Goal: Task Accomplishment & Management: Manage account settings

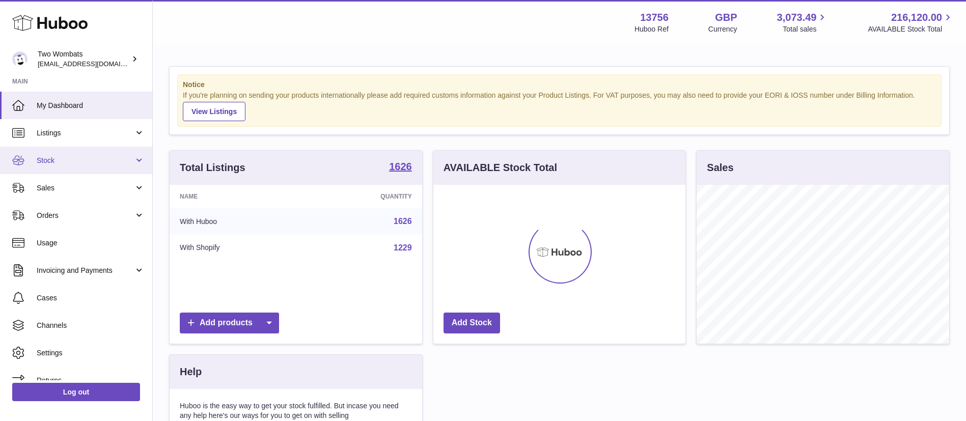
scroll to position [159, 252]
click at [92, 183] on span "Sales" at bounding box center [85, 188] width 97 height 10
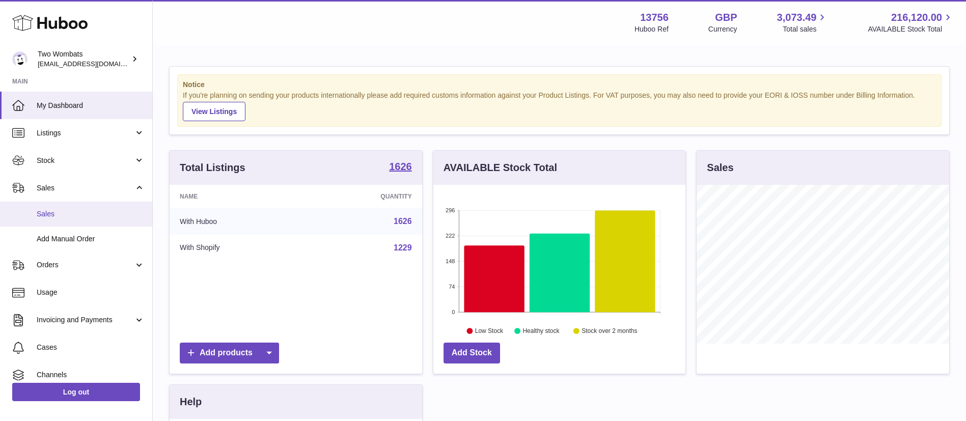
click at [77, 211] on span "Sales" at bounding box center [91, 214] width 108 height 10
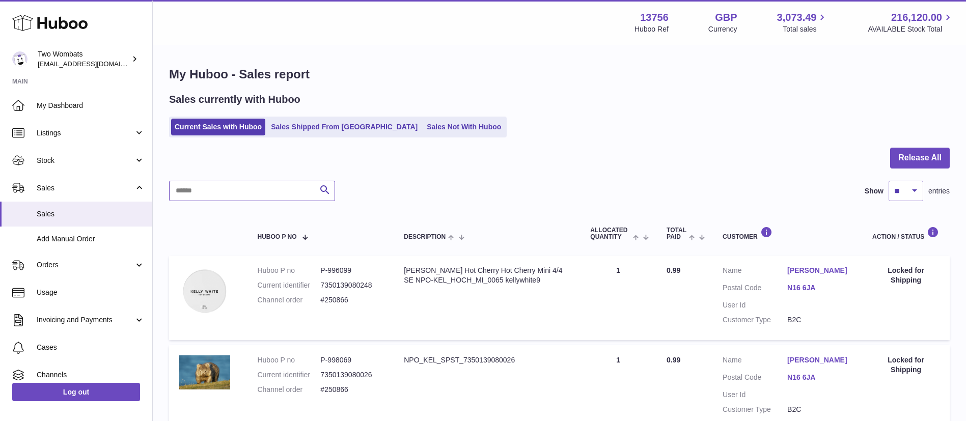
click at [259, 191] on input "text" at bounding box center [252, 191] width 166 height 20
type input "****"
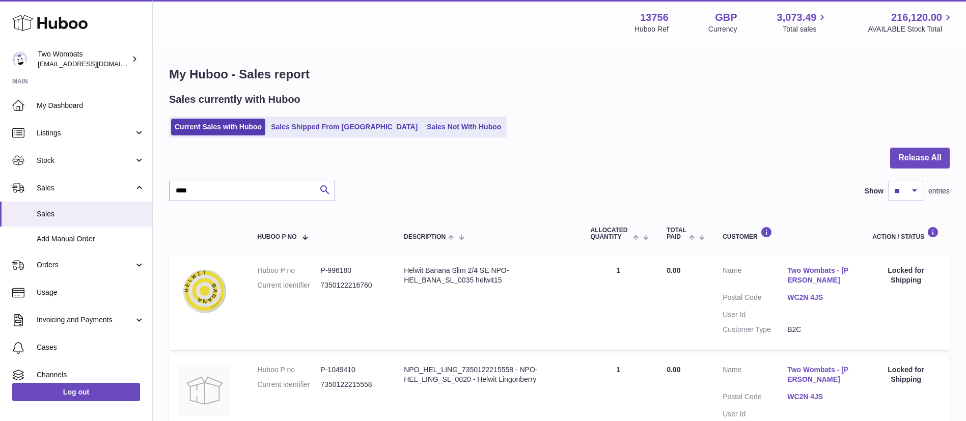
click at [820, 270] on link "Two Wombats - Adam Randall" at bounding box center [819, 275] width 65 height 19
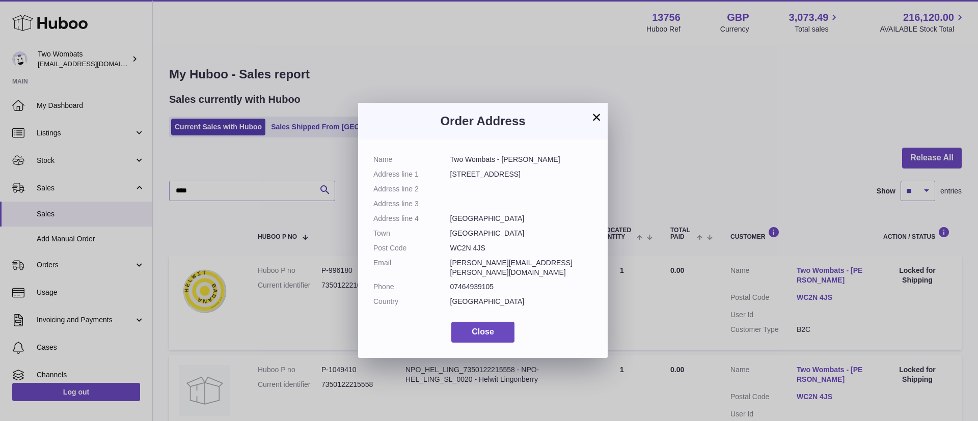
click at [596, 119] on button "×" at bounding box center [596, 117] width 12 height 12
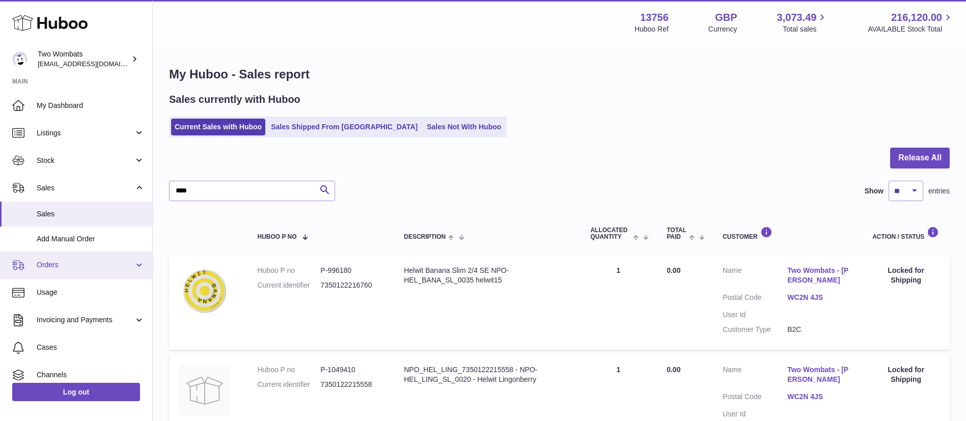
click at [104, 261] on span "Orders" at bounding box center [85, 265] width 97 height 10
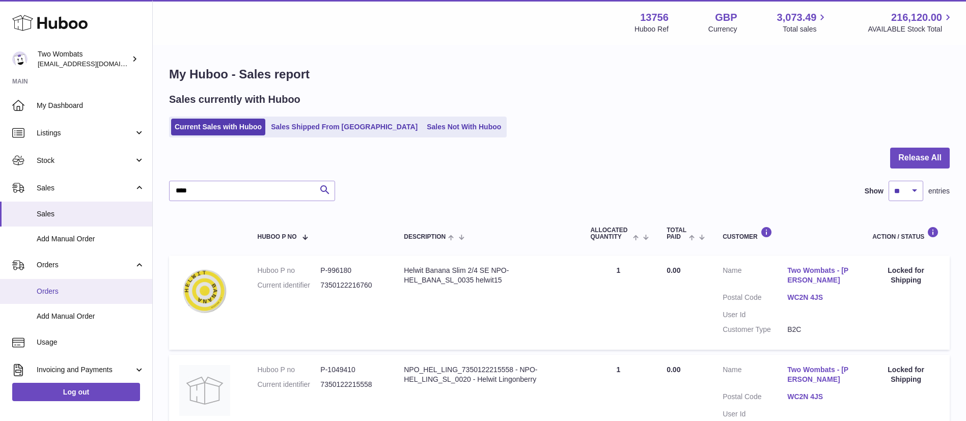
click at [79, 295] on span "Orders" at bounding box center [91, 292] width 108 height 10
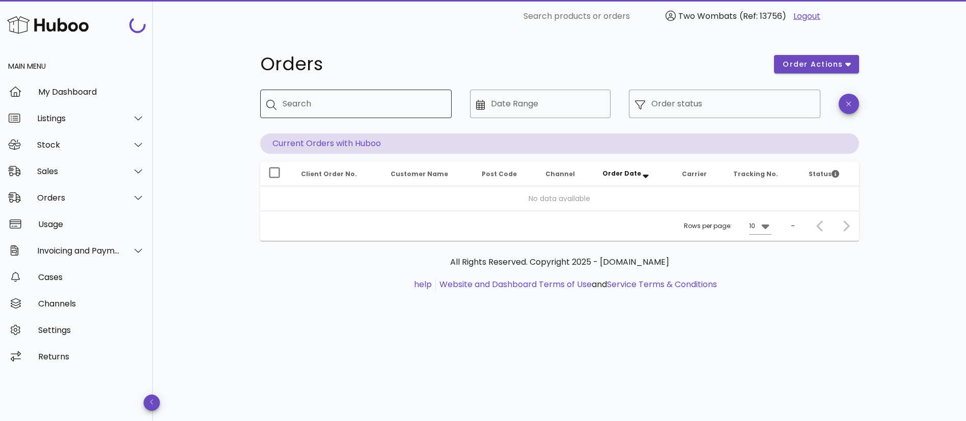
click at [320, 104] on input "Search" at bounding box center [363, 104] width 161 height 16
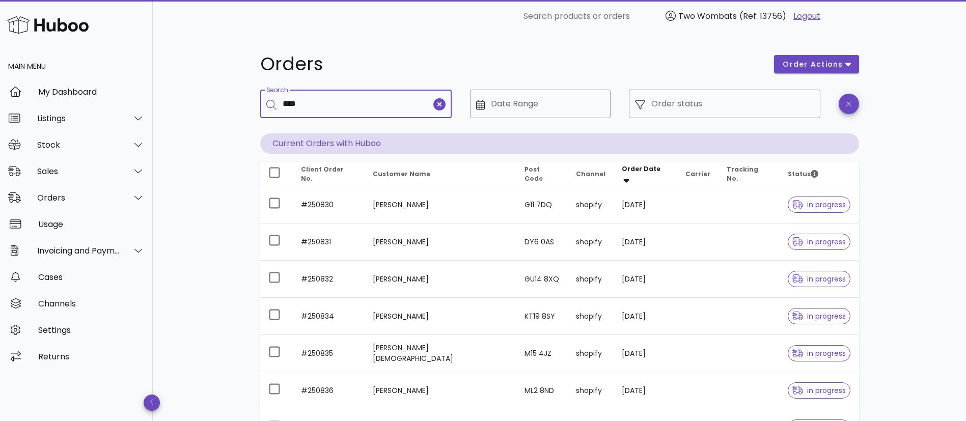
type input "****"
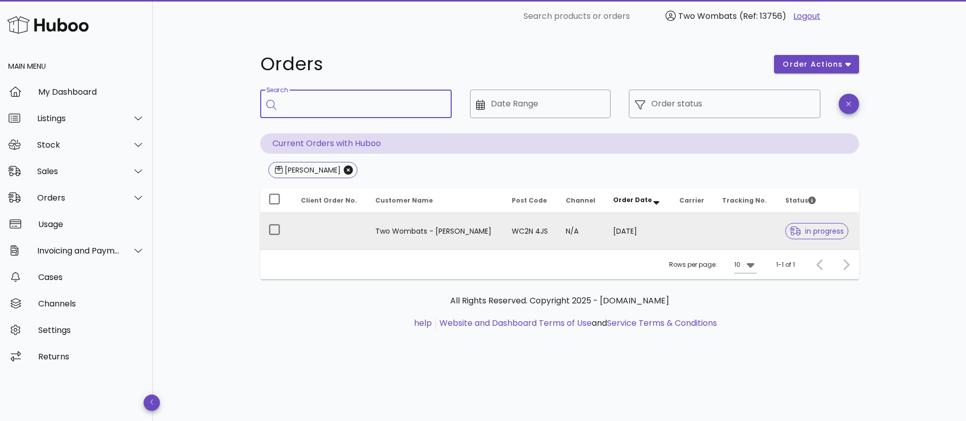
click at [754, 229] on td at bounding box center [745, 231] width 63 height 37
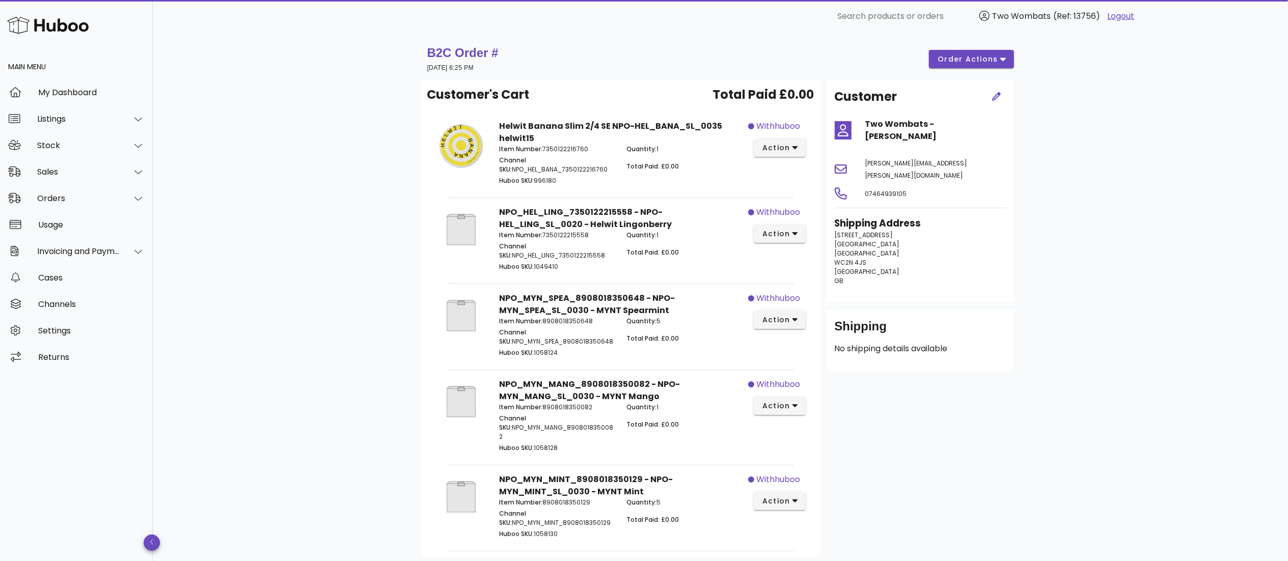
drag, startPoint x: 934, startPoint y: 6, endPoint x: 874, endPoint y: 481, distance: 478.4
click at [866, 421] on div "Customer Two Wombats - Adam Randall adam.randall@twowombats.com 07464939105 Shi…" at bounding box center [920, 318] width 200 height 478
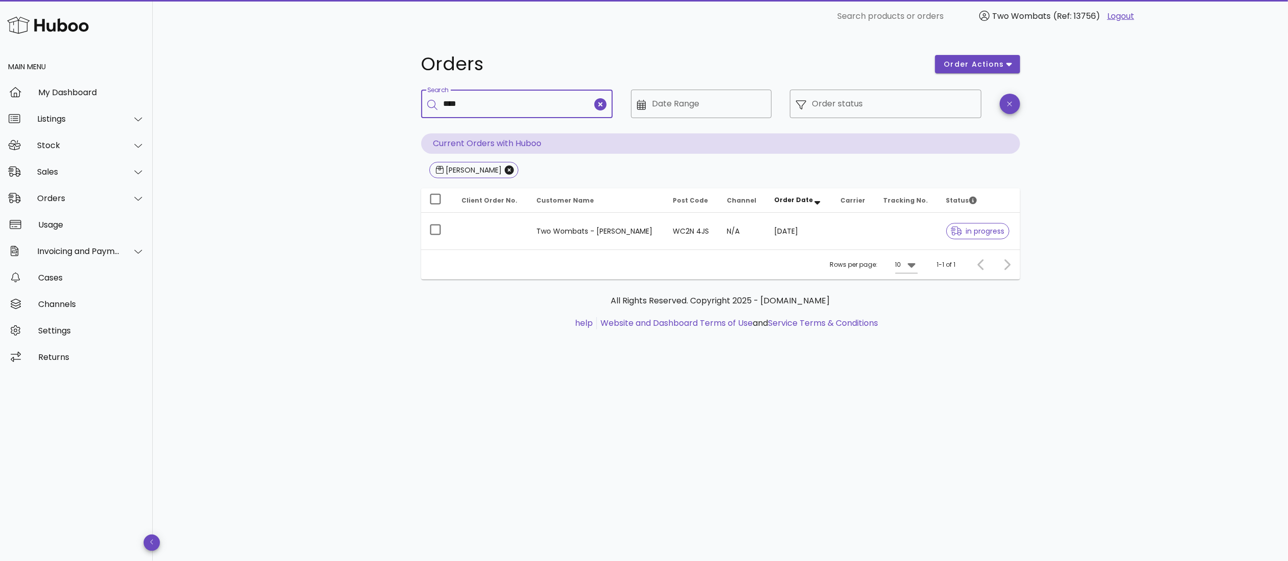
drag, startPoint x: 475, startPoint y: 110, endPoint x: 237, endPoint y: 116, distance: 237.9
click at [236, 116] on div "Orders order actions ​ Search **** ​ Date Range ​ Order status Current Orders w…" at bounding box center [720, 297] width 1135 height 529
type input "******"
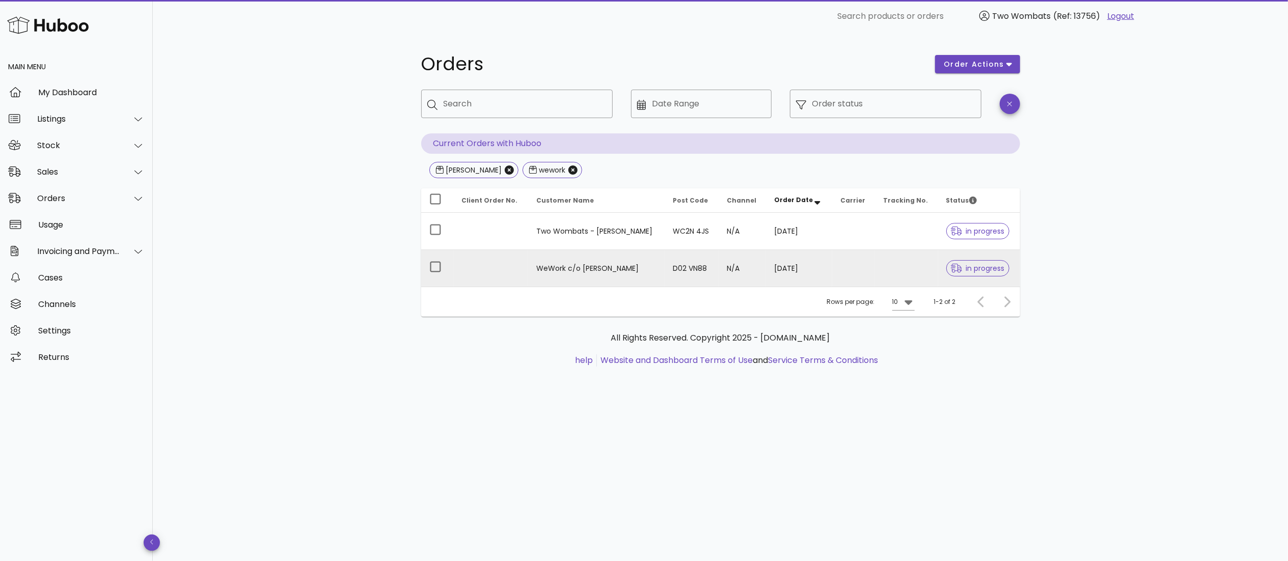
click at [692, 271] on td "D02 VN88" at bounding box center [692, 268] width 54 height 37
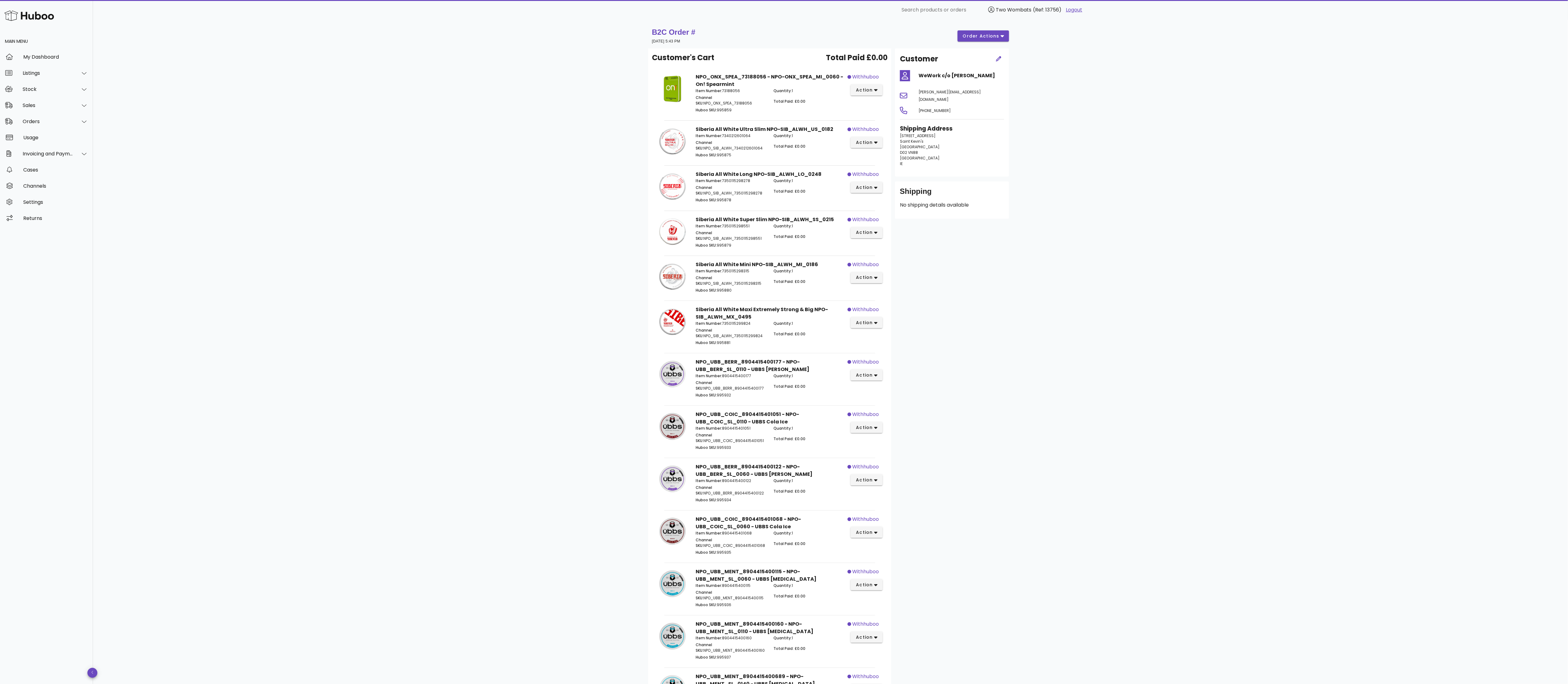
drag, startPoint x: 774, startPoint y: 1, endPoint x: 1057, endPoint y: 359, distance: 456.3
drag, startPoint x: 1126, startPoint y: 129, endPoint x: 1078, endPoint y: 404, distance: 279.2
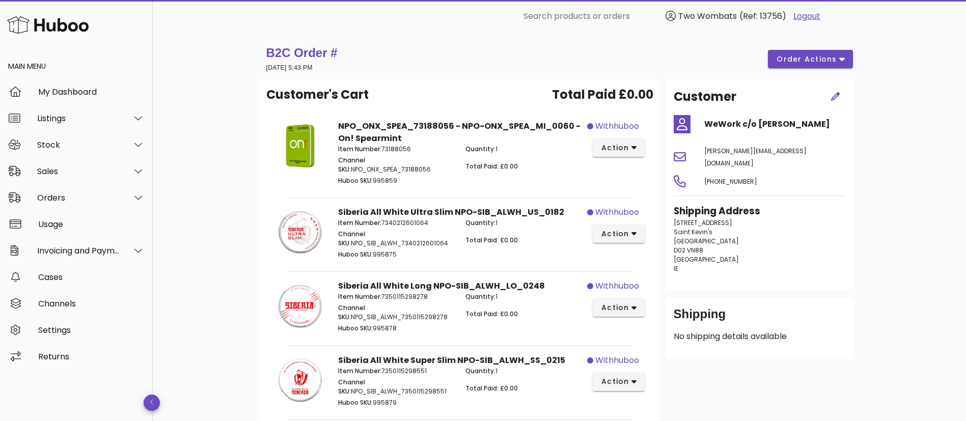
drag, startPoint x: 2579, startPoint y: 2, endPoint x: 257, endPoint y: 112, distance: 2324.5
click at [338, 53] on h1 "B2C Order #" at bounding box center [301, 53] width 71 height 16
click at [327, 53] on strong "B2C Order #" at bounding box center [301, 53] width 71 height 14
click at [316, 56] on strong "B2C Order #" at bounding box center [301, 53] width 71 height 14
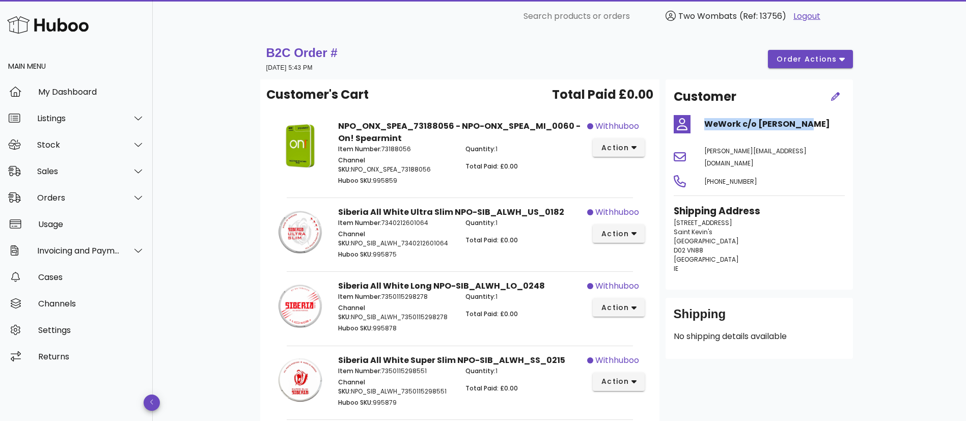
drag, startPoint x: 702, startPoint y: 125, endPoint x: 809, endPoint y: 121, distance: 106.5
click at [809, 121] on div "WeWork c/o Alan Doran" at bounding box center [774, 124] width 153 height 24
copy h4 "WeWork c/o Alan Doran"
